Goal: Navigation & Orientation: Find specific page/section

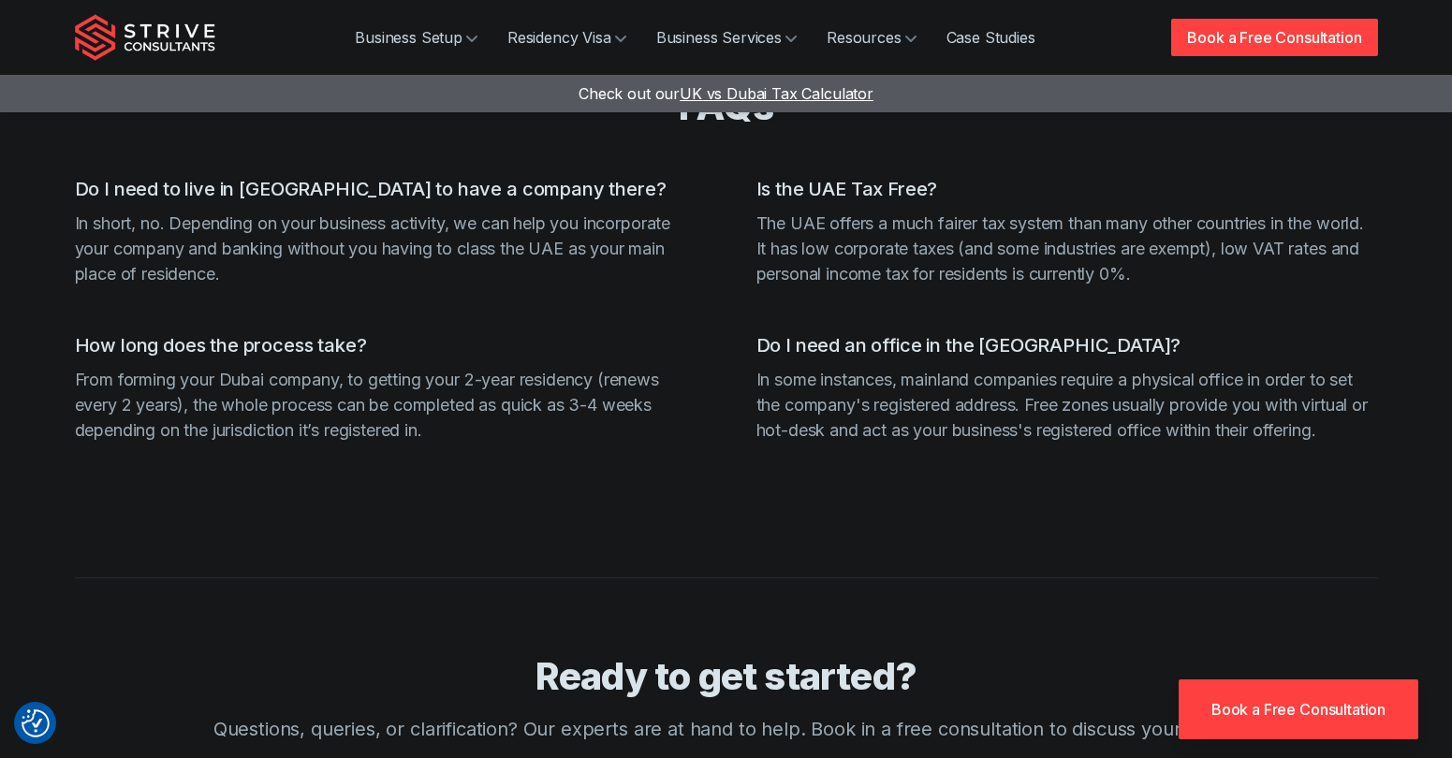
scroll to position [7320, 0]
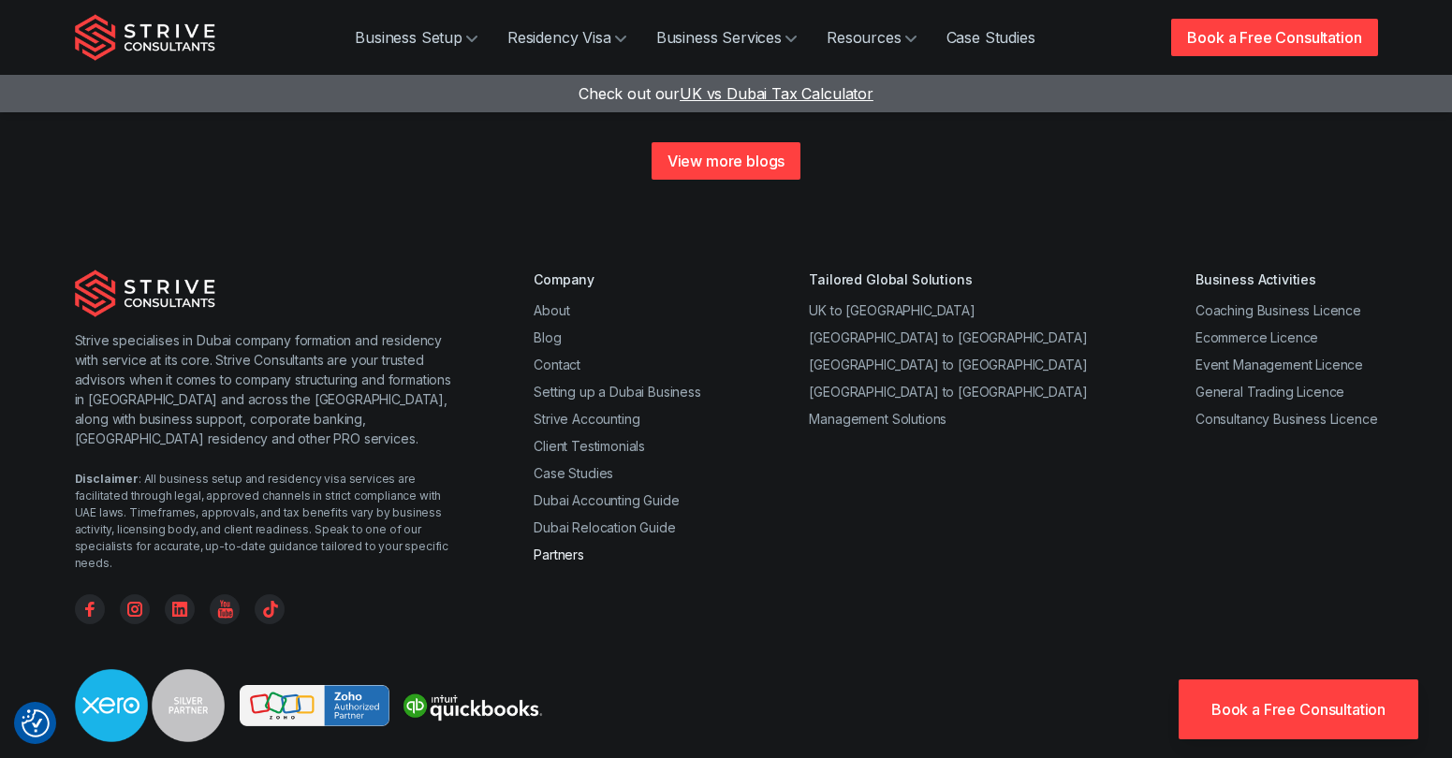
click at [559, 547] on link "Partners" at bounding box center [559, 555] width 51 height 16
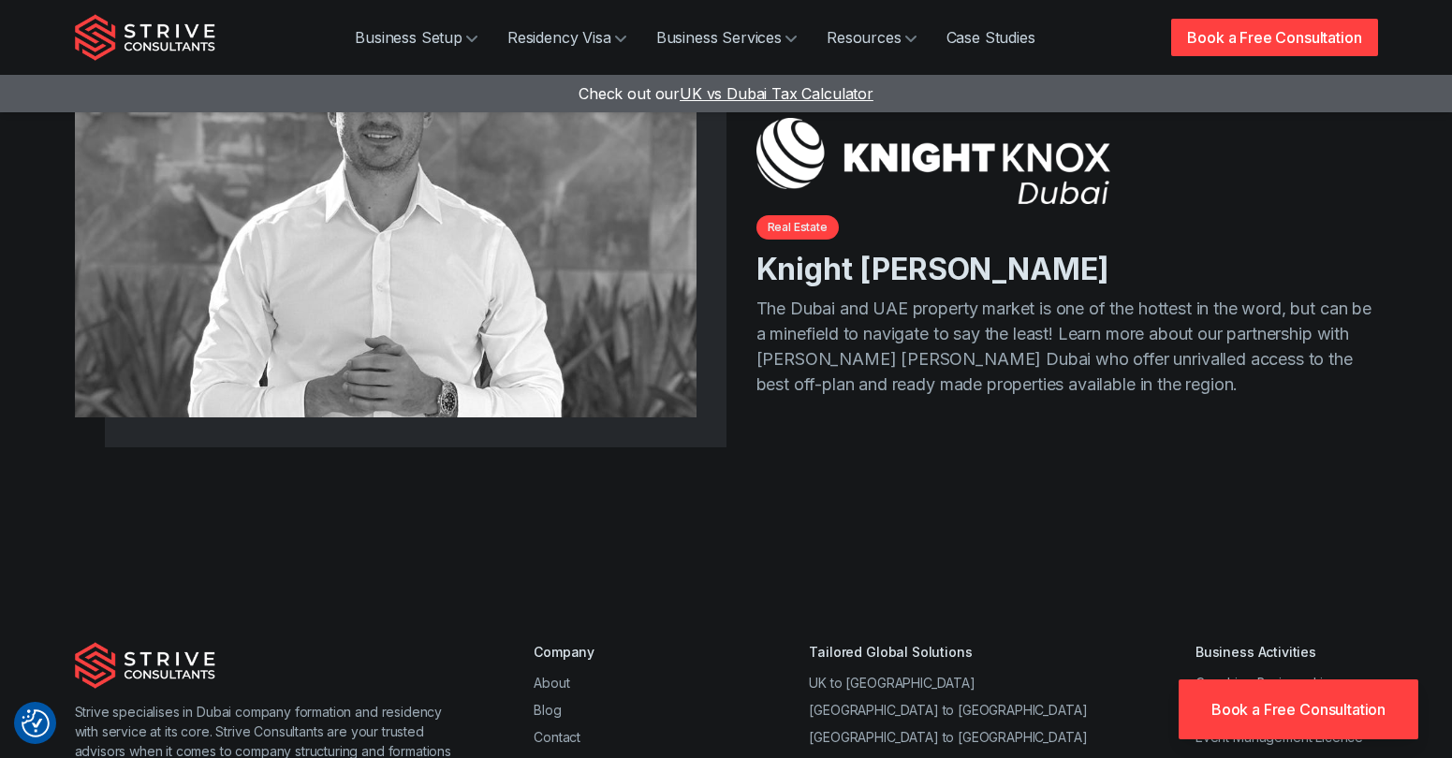
scroll to position [2020, 0]
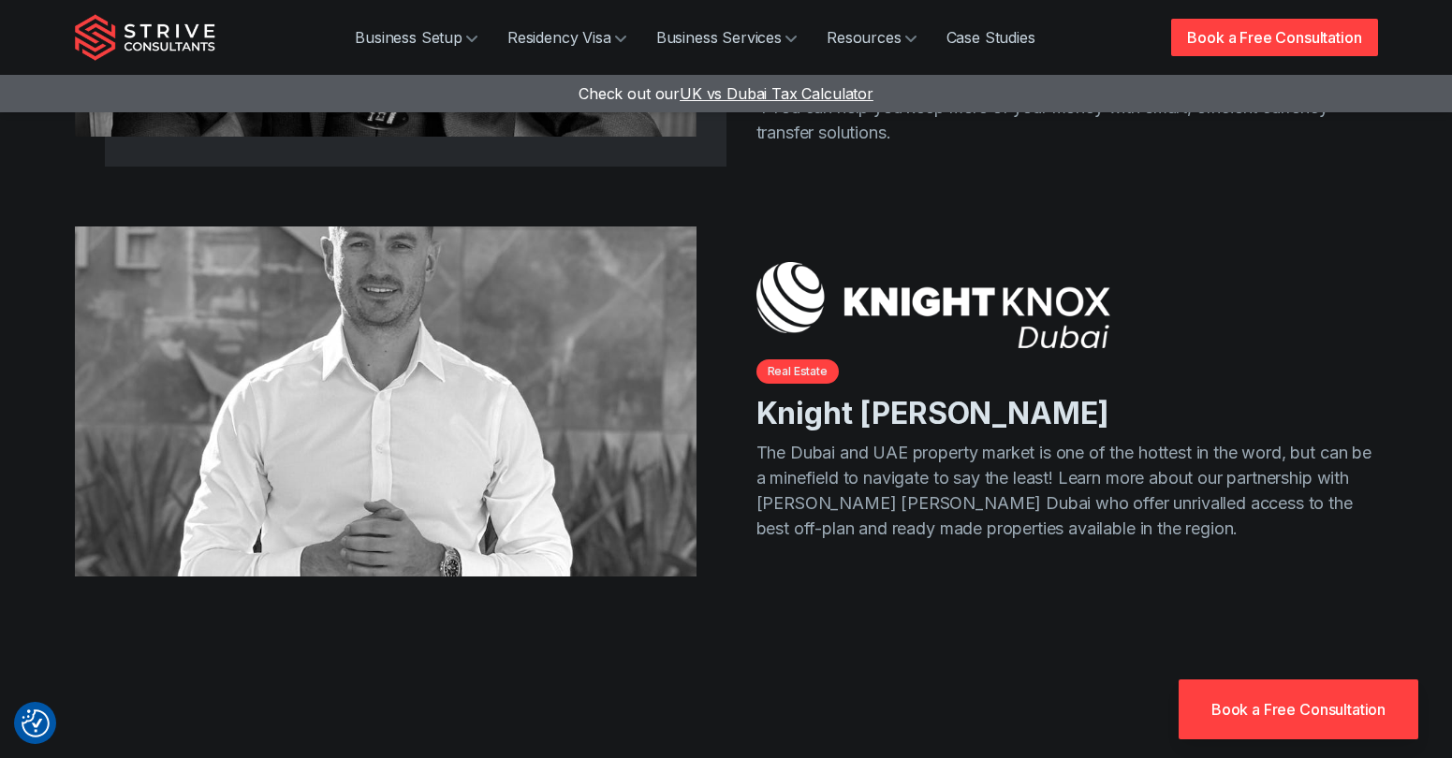
click at [603, 427] on img at bounding box center [385, 401] width 653 height 367
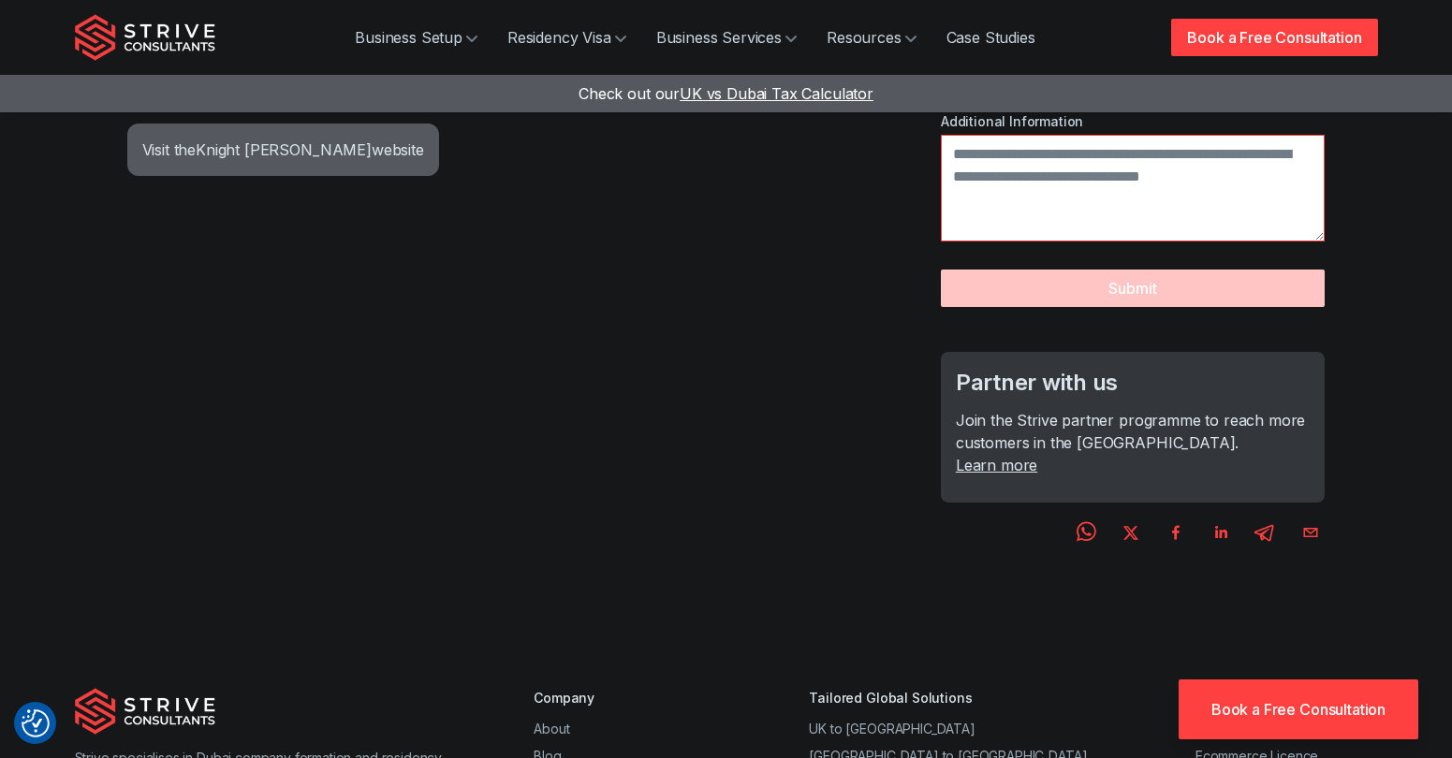
scroll to position [880, 0]
